Goal: Find contact information: Find contact information

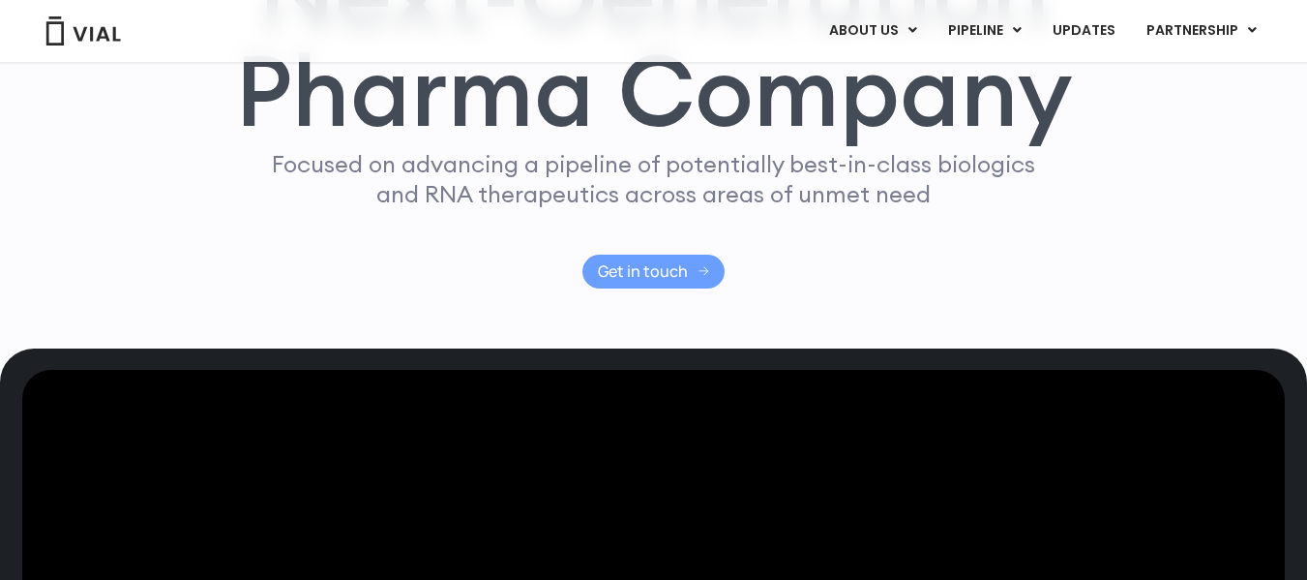
scroll to position [212, 0]
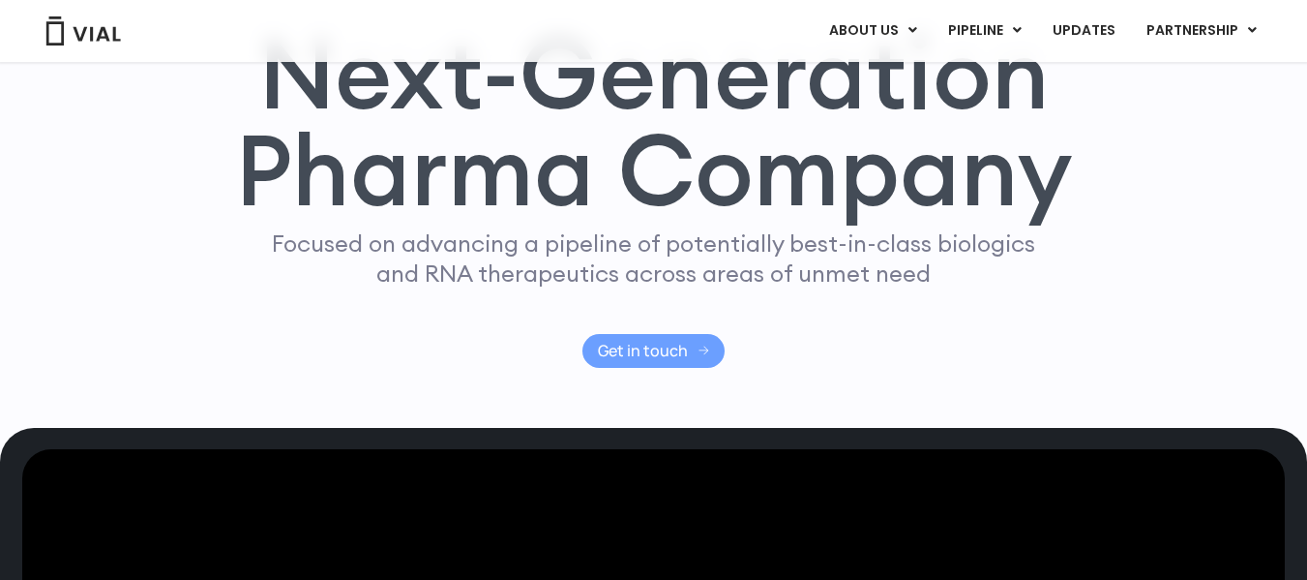
click at [656, 358] on span "Get in touch" at bounding box center [643, 351] width 90 height 15
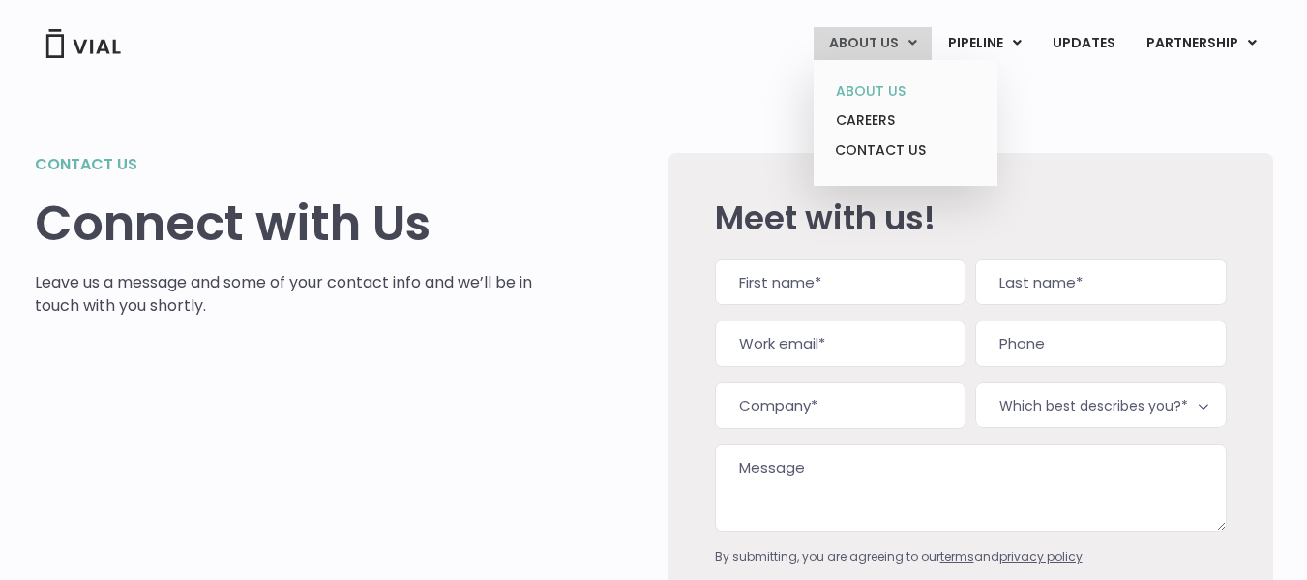
click at [886, 101] on link "ABOUT US" at bounding box center [905, 91] width 169 height 30
click at [896, 95] on link "ABOUT US" at bounding box center [905, 91] width 169 height 30
